Goal: Navigation & Orientation: Find specific page/section

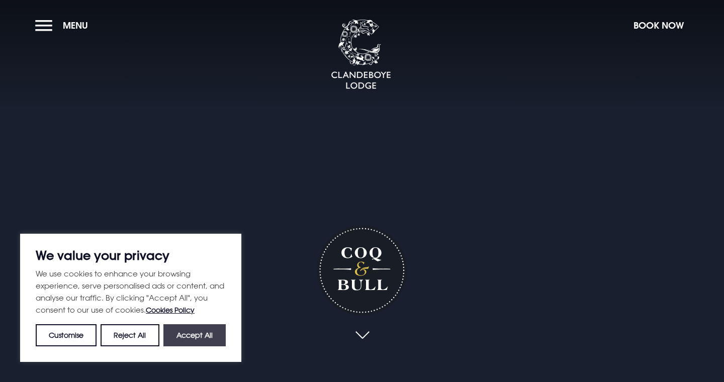
click at [186, 338] on button "Accept All" at bounding box center [194, 335] width 62 height 22
checkbox input "true"
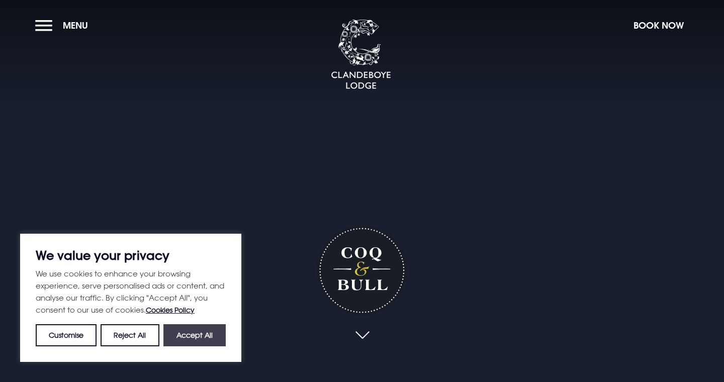
checkbox input "true"
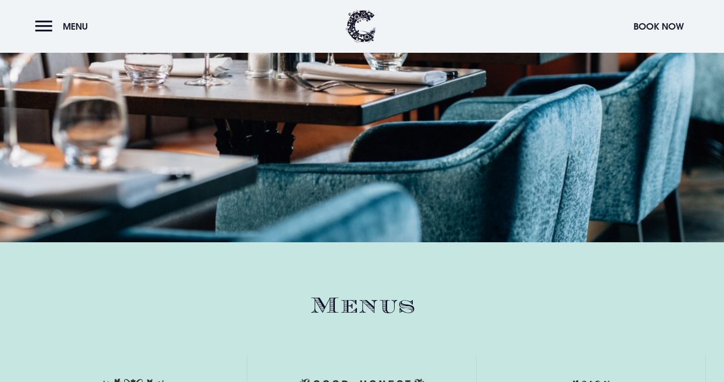
scroll to position [1392, 0]
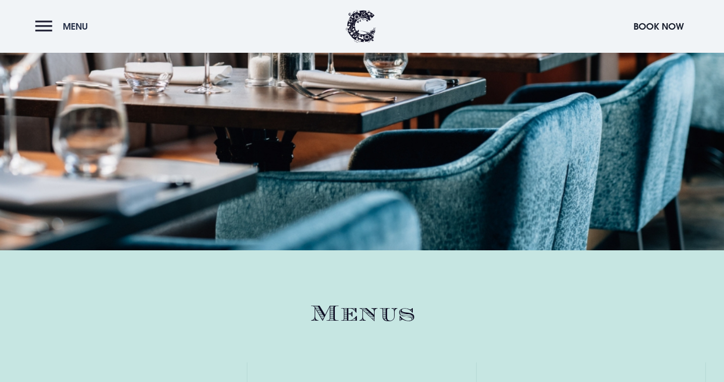
click at [45, 24] on button "Menu" at bounding box center [64, 27] width 58 height 22
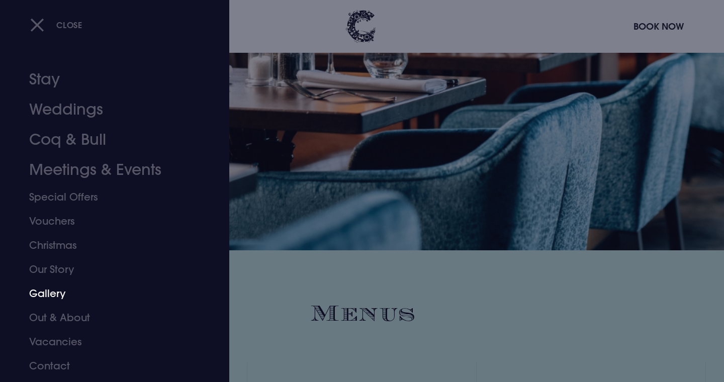
click at [51, 296] on link "Gallery" at bounding box center [108, 293] width 159 height 24
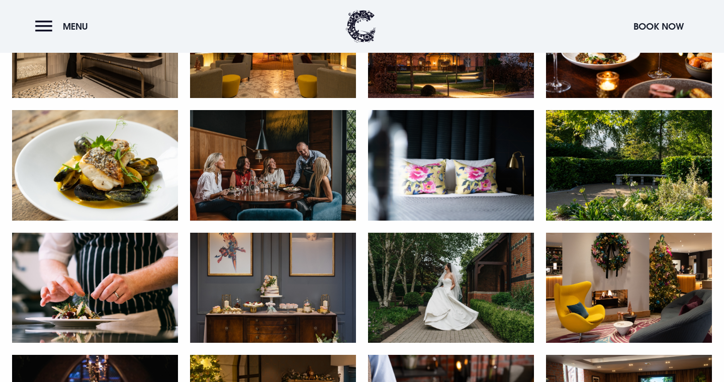
scroll to position [1489, 0]
